Goal: Task Accomplishment & Management: Complete application form

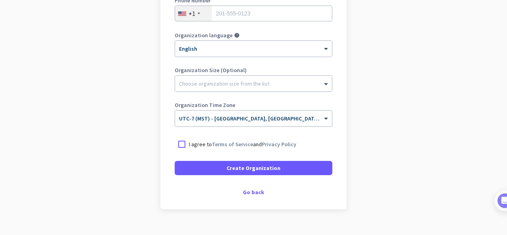
scroll to position [79, 0]
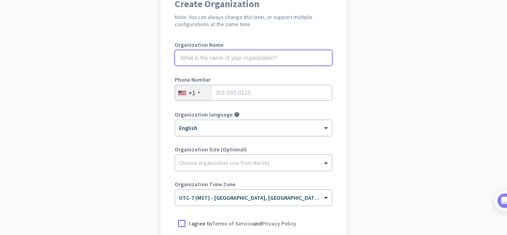
click at [248, 60] on input "text" at bounding box center [254, 58] width 158 height 16
type input "Money Muscle"
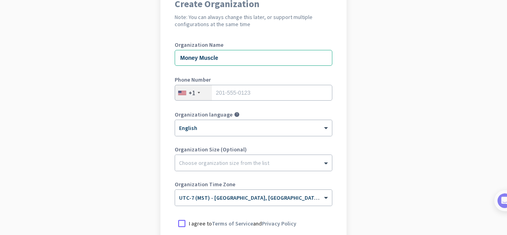
click at [190, 88] on div "+1" at bounding box center [193, 92] width 37 height 15
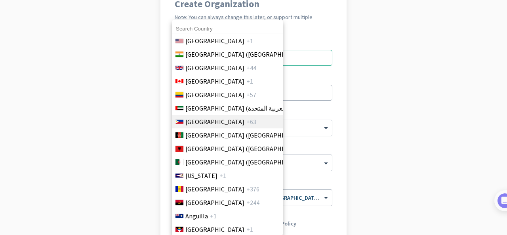
click at [194, 122] on span "[GEOGRAPHIC_DATA]" at bounding box center [214, 122] width 59 height 10
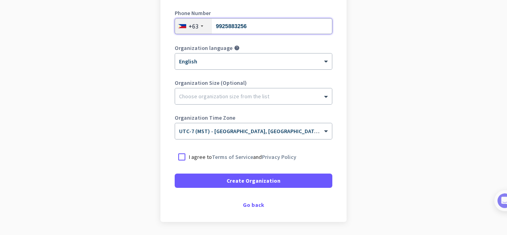
scroll to position [158, 0]
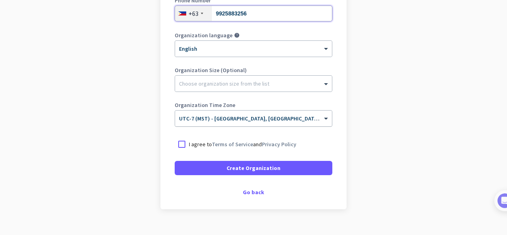
type input "9925883256"
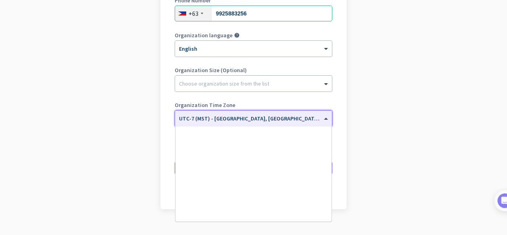
click at [234, 118] on input "text" at bounding box center [245, 116] width 133 height 6
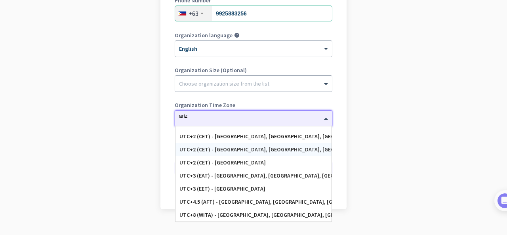
scroll to position [0, 0]
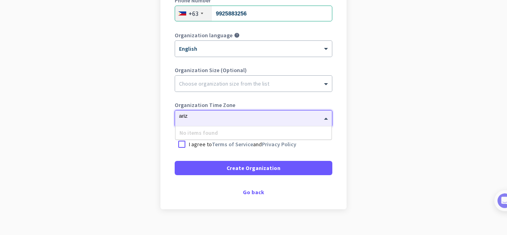
type input "ariz"
click at [354, 129] on app-onboarding-organization "Create Organization Note: You can always change this later, or support multiple…" at bounding box center [253, 77] width 507 height 343
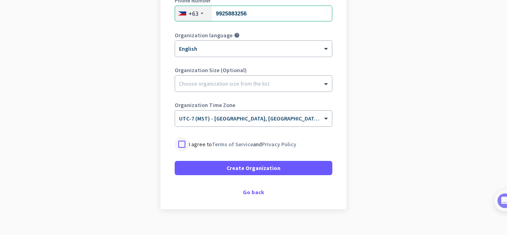
click at [181, 144] on div at bounding box center [182, 144] width 14 height 14
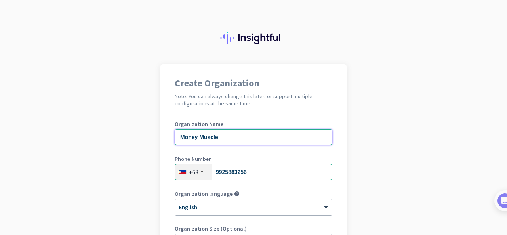
click at [213, 142] on input "Money Muscle" at bounding box center [254, 137] width 158 height 16
type input "M"
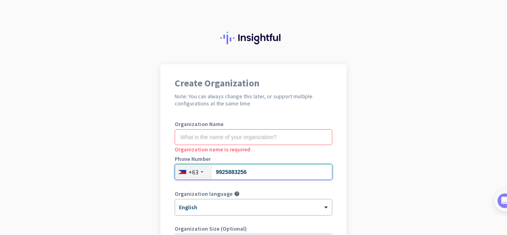
click at [245, 167] on input "9925883256" at bounding box center [254, 172] width 158 height 16
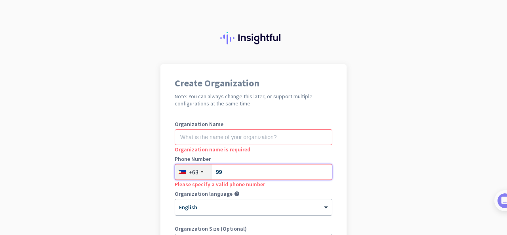
type input "9"
